Goal: Task Accomplishment & Management: Use online tool/utility

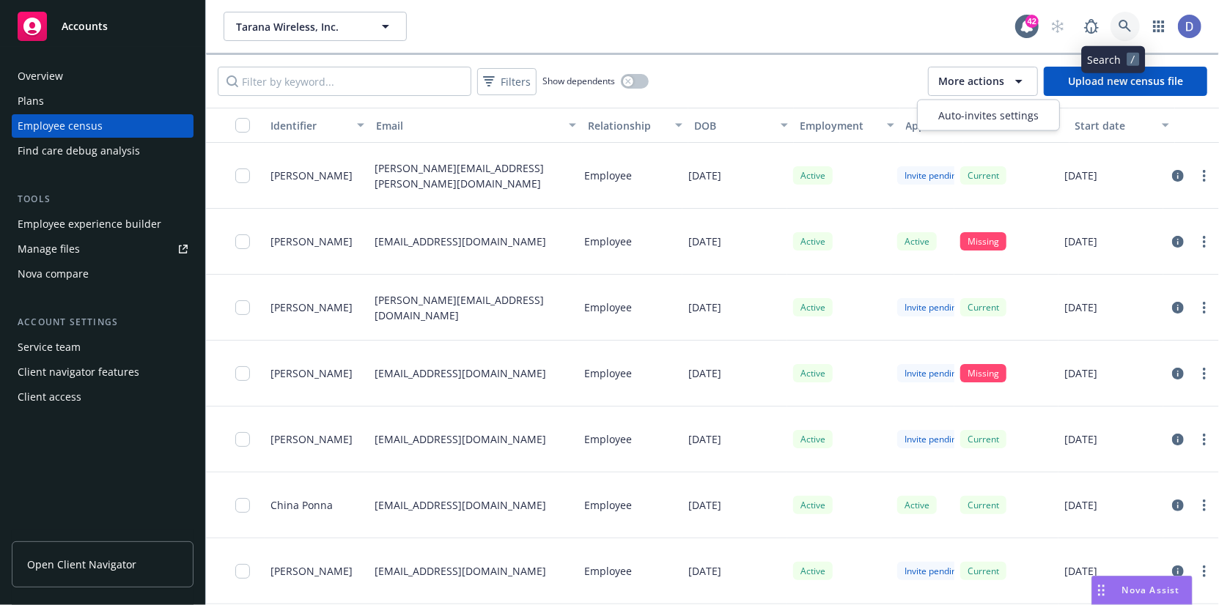
click at [1118, 25] on icon at bounding box center [1124, 26] width 13 height 13
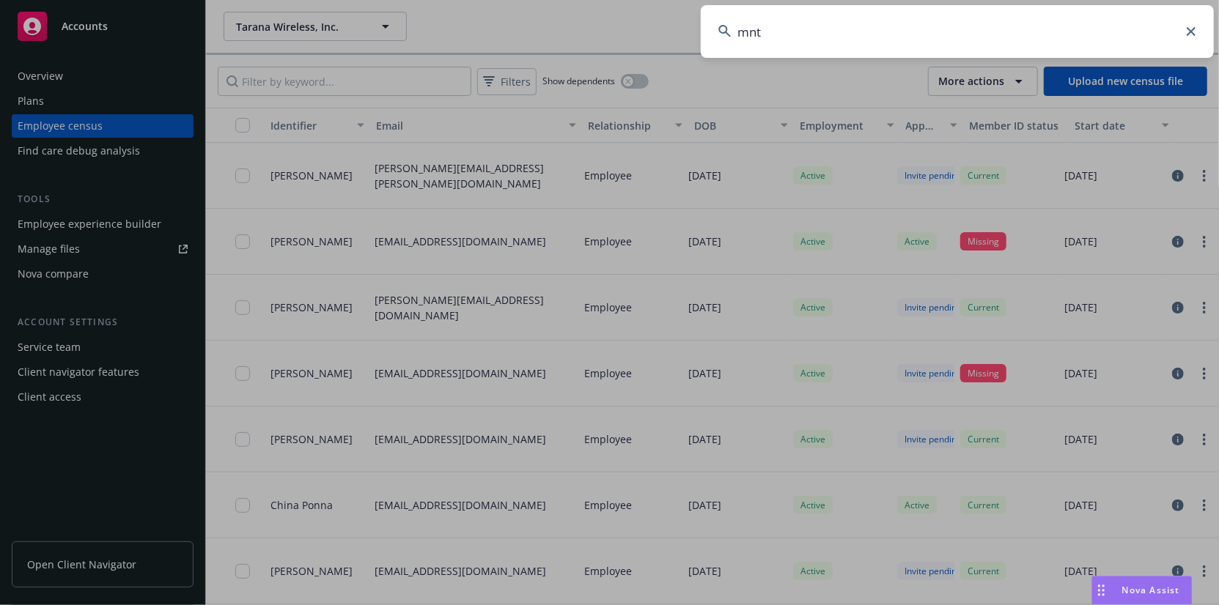
type input "mntn"
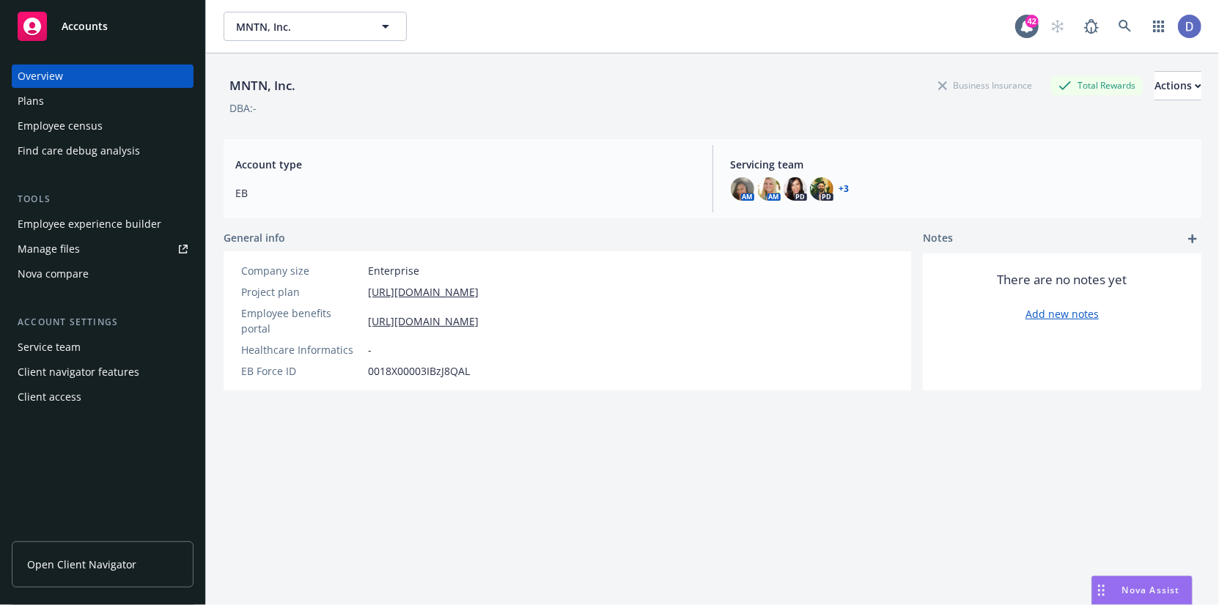
click at [94, 119] on div "Employee census" at bounding box center [60, 125] width 85 height 23
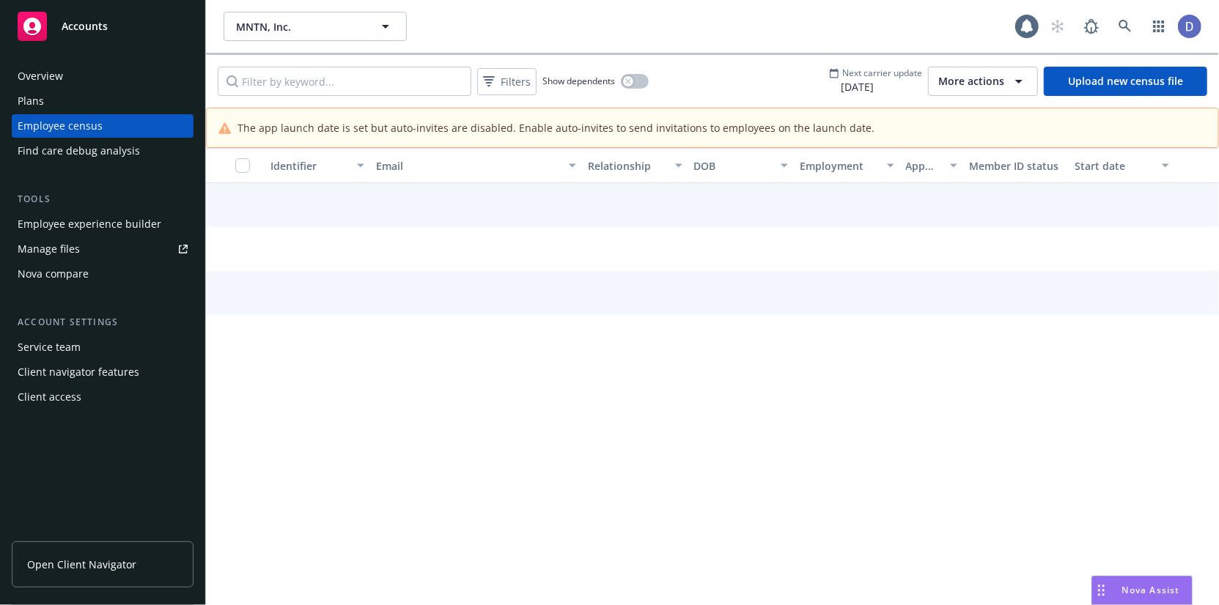
click at [109, 219] on div "Employee experience builder" at bounding box center [90, 223] width 144 height 23
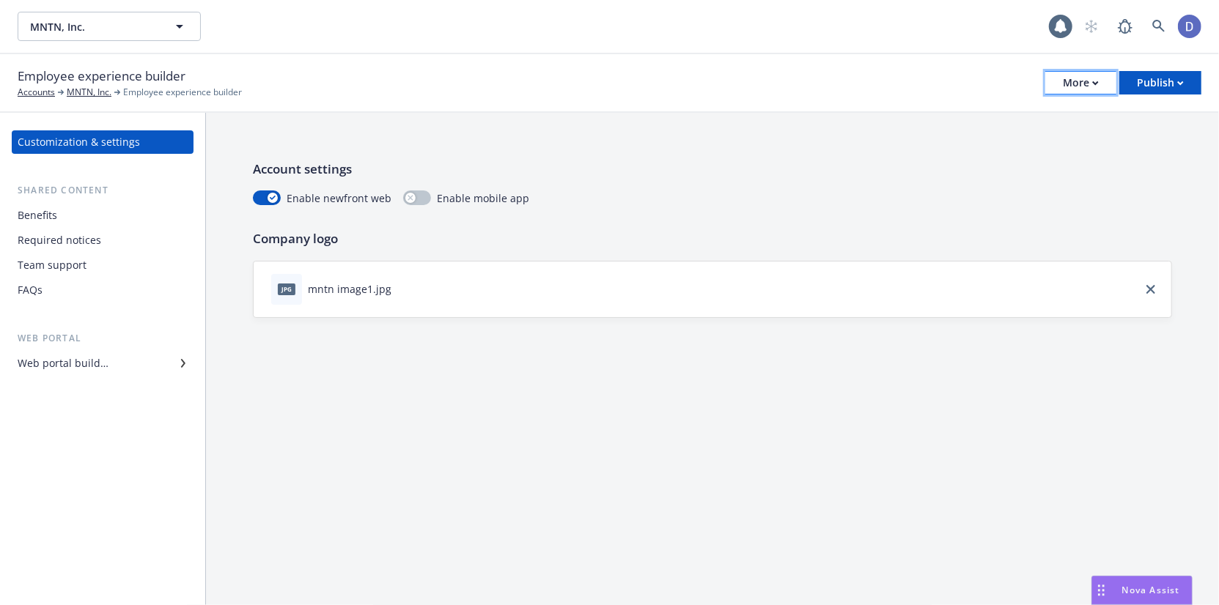
click at [1073, 83] on div "More" at bounding box center [1080, 83] width 36 height 22
click at [1020, 179] on link "Configure test user to preview app" at bounding box center [1006, 174] width 217 height 29
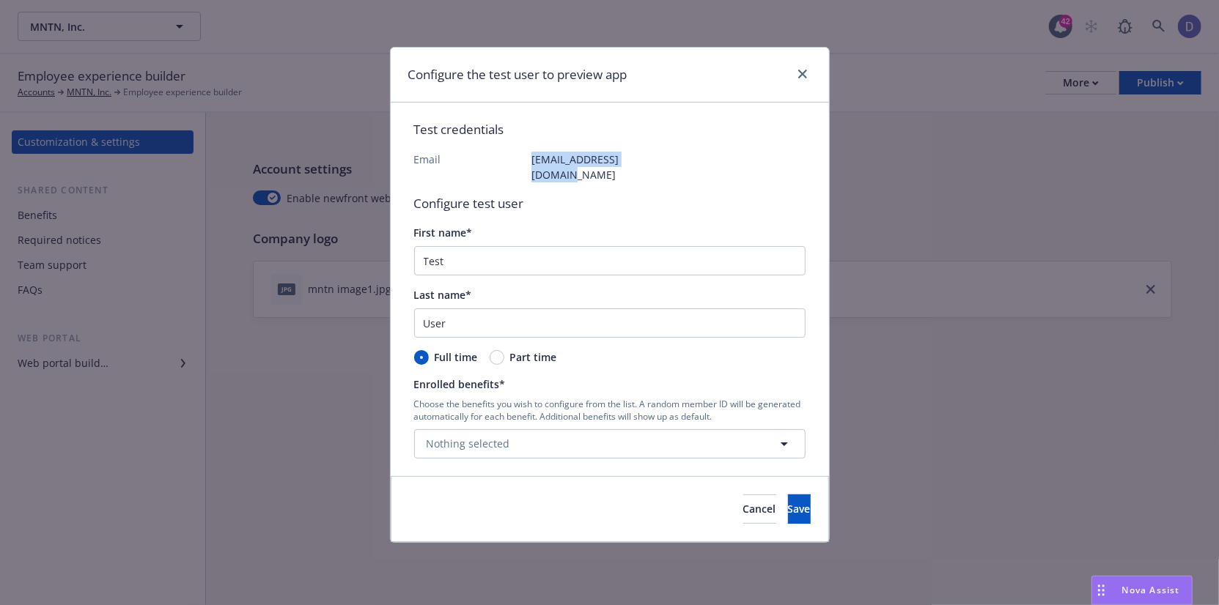
drag, startPoint x: 662, startPoint y: 158, endPoint x: 527, endPoint y: 160, distance: 135.6
click at [527, 160] on div "Test credentials Email test.mntninc@gmail.com Configure test user First name* T…" at bounding box center [609, 289] width 391 height 338
copy div "test.mntninc@gmail.com"
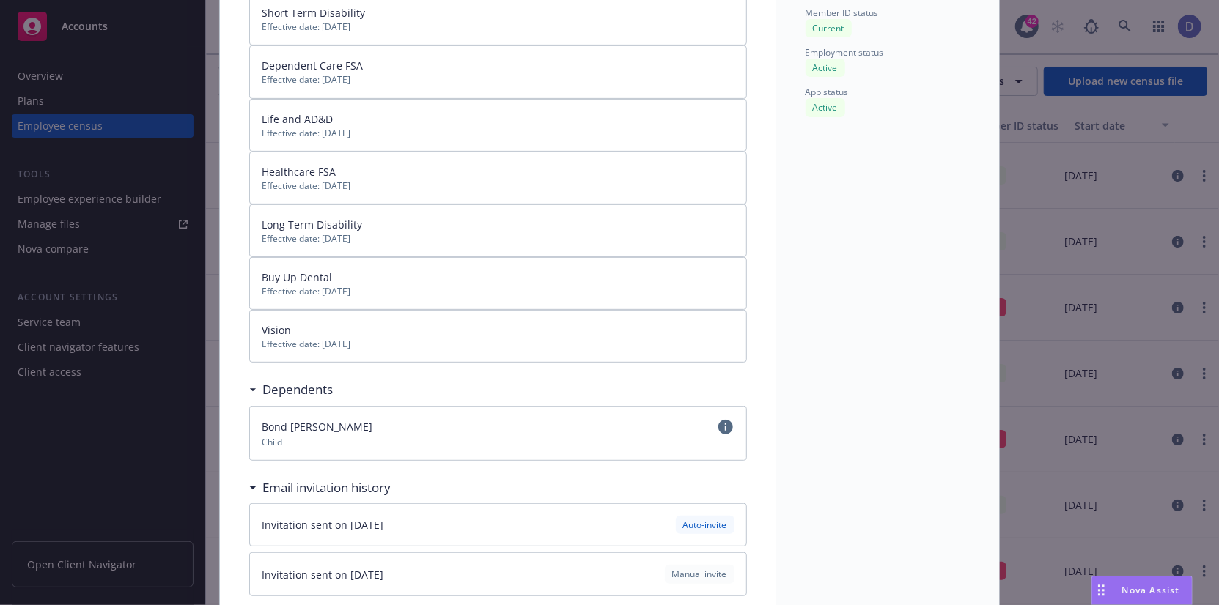
scroll to position [380, 0]
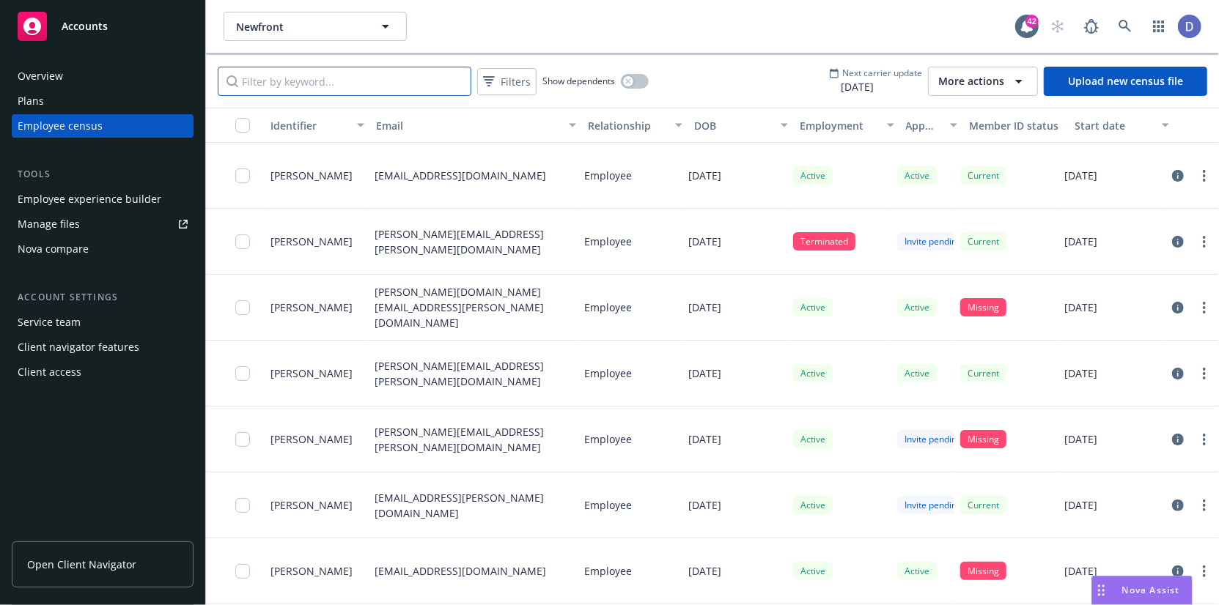
click at [448, 84] on input "Filter by keyword..." at bounding box center [345, 81] width 254 height 29
